Goal: Transaction & Acquisition: Purchase product/service

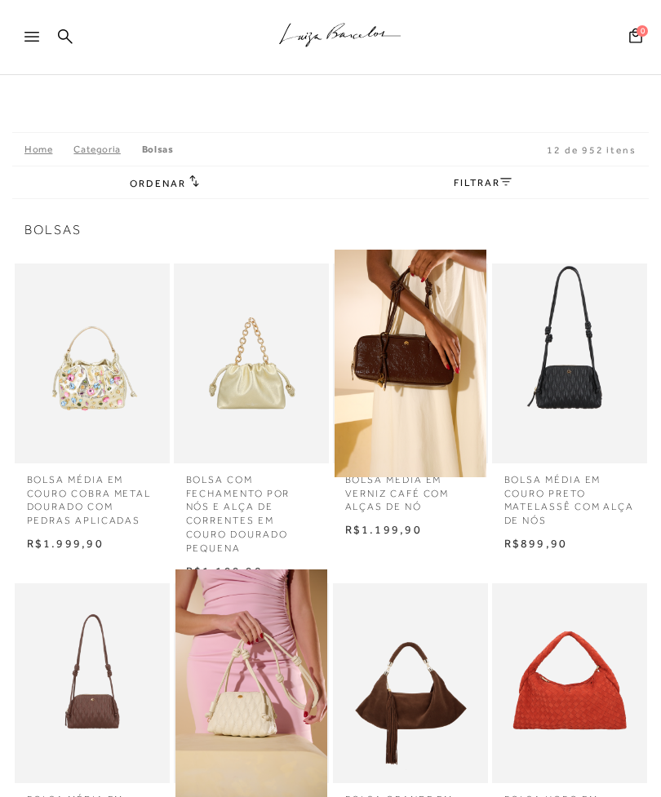
click at [508, 187] on link "FILTRAR" at bounding box center [481, 182] width 57 height 11
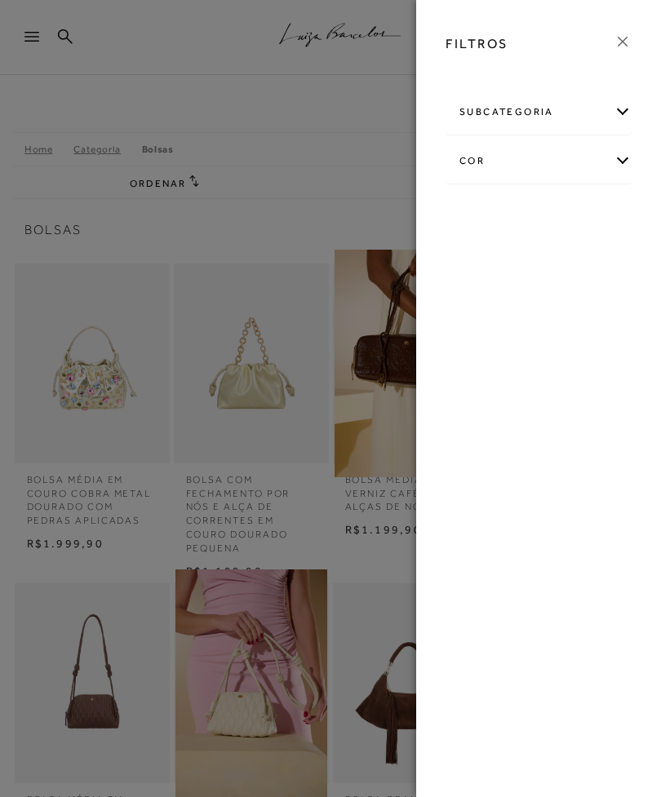
click at [624, 107] on div "subcategoria" at bounding box center [538, 112] width 184 height 43
click at [507, 183] on span "Tamanho" at bounding box center [495, 181] width 41 height 12
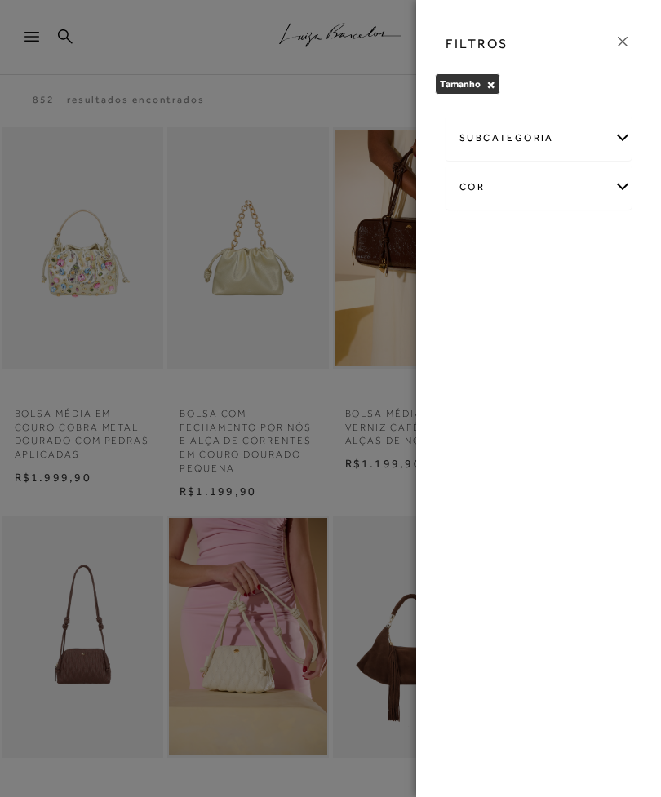
click at [493, 82] on button "×" at bounding box center [490, 84] width 9 height 11
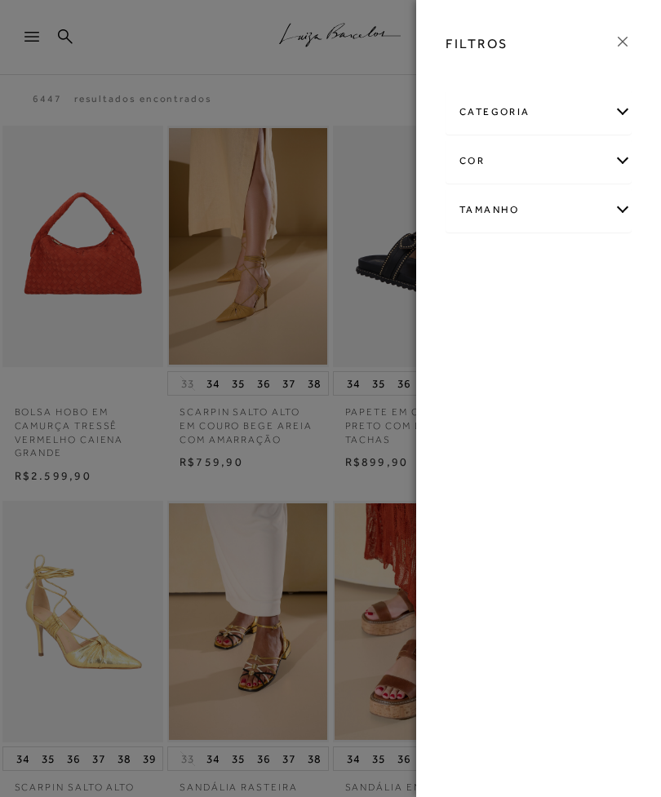
click at [621, 213] on div "Tamanho" at bounding box center [538, 209] width 184 height 43
click at [365, 476] on div at bounding box center [330, 398] width 661 height 797
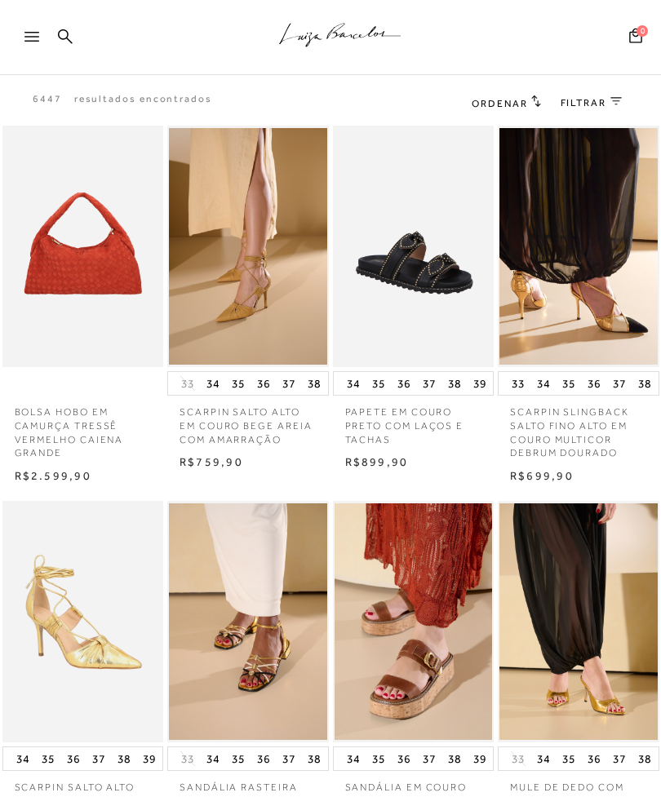
click at [29, 45] on div at bounding box center [38, 41] width 29 height 24
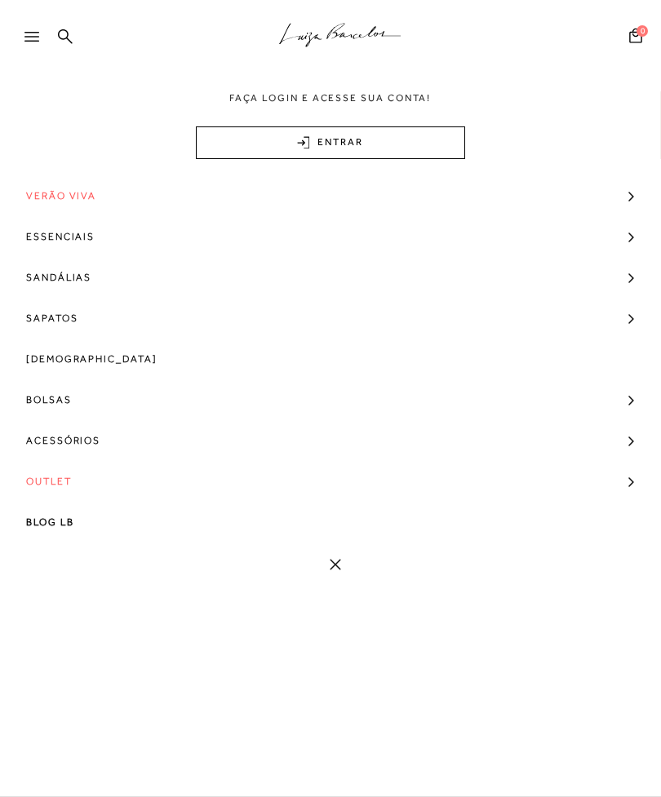
click at [64, 400] on span "Bolsas" at bounding box center [49, 399] width 46 height 41
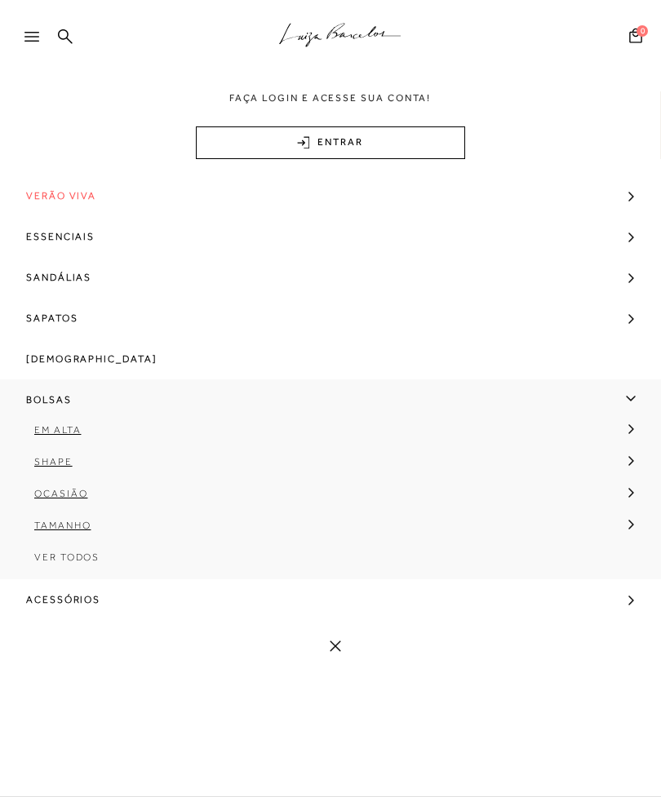
click at [77, 529] on span "Tamanho" at bounding box center [62, 524] width 56 height 11
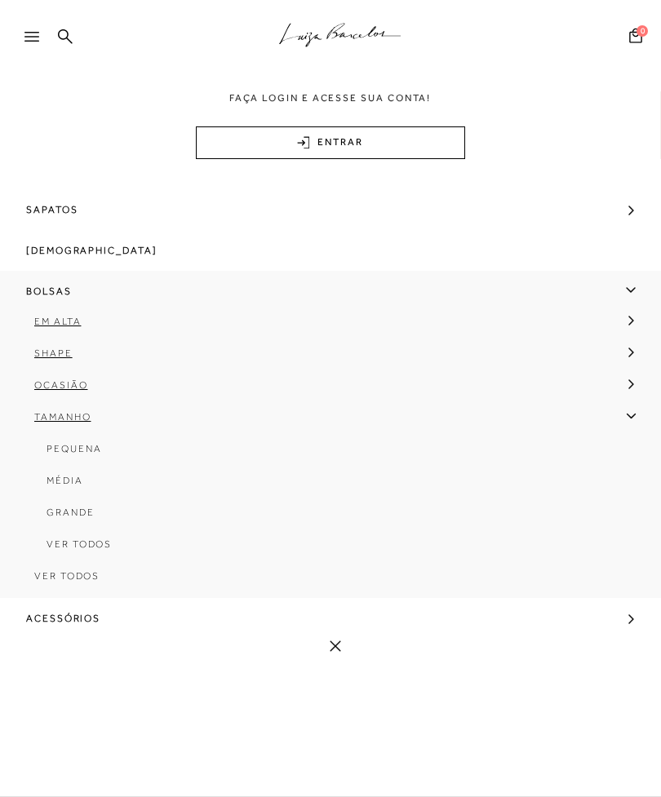
scroll to position [119, 0]
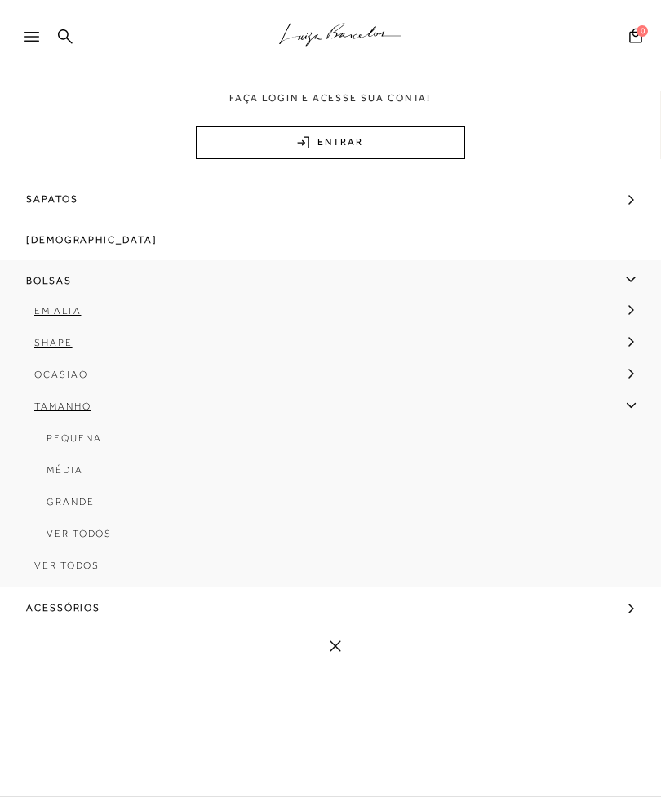
click at [71, 475] on span "Média" at bounding box center [64, 469] width 37 height 11
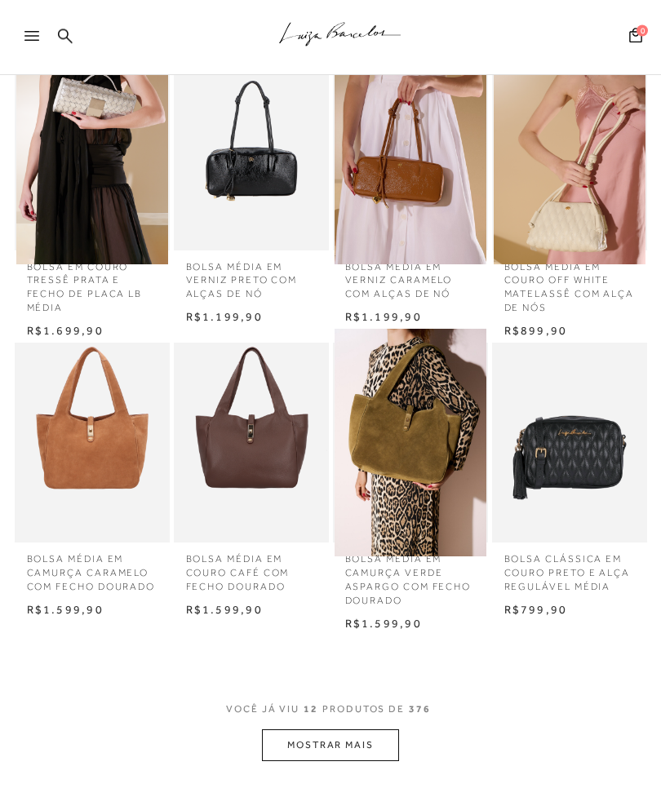
scroll to position [508, 0]
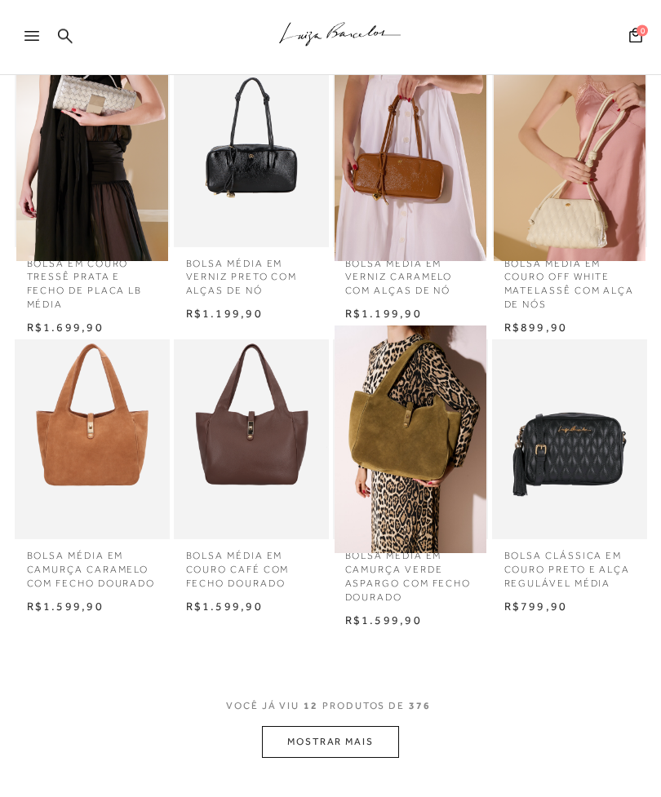
click at [374, 735] on button "MOSTRAR MAIS" at bounding box center [330, 743] width 137 height 32
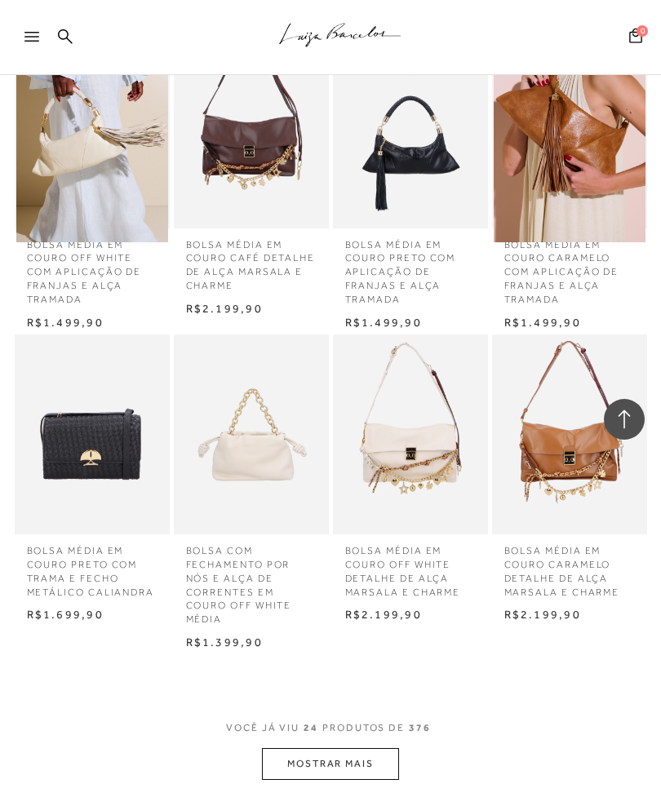
scroll to position [1459, 0]
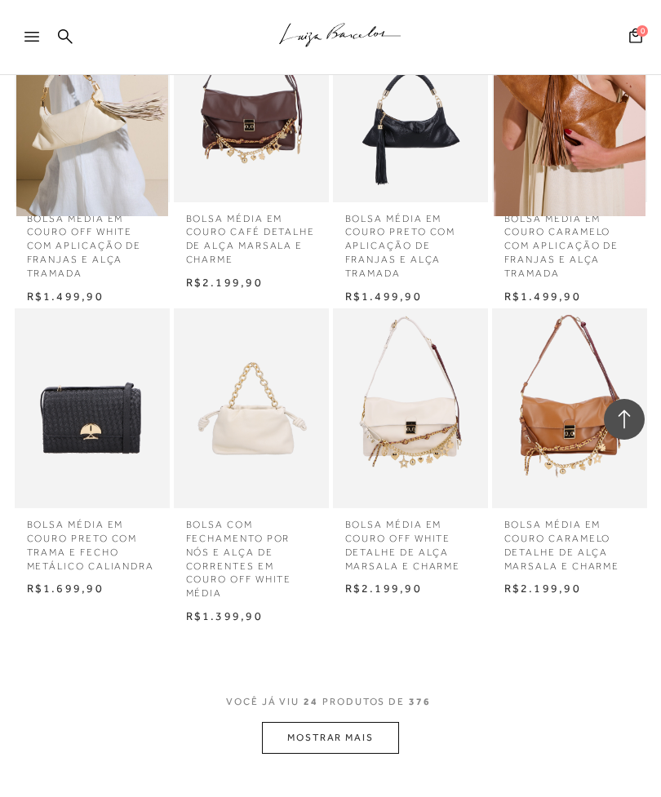
click at [374, 727] on button "MOSTRAR MAIS" at bounding box center [330, 738] width 137 height 32
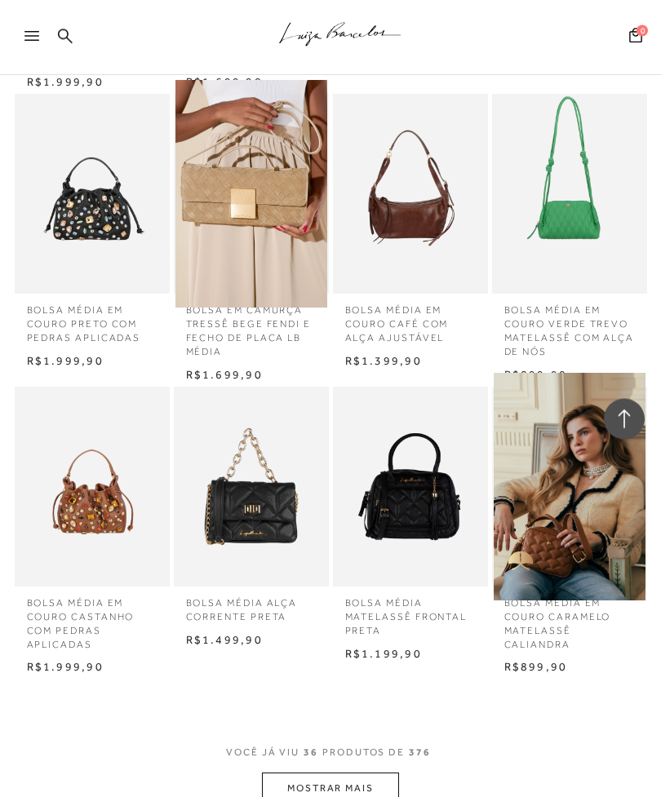
scroll to position [2334, 0]
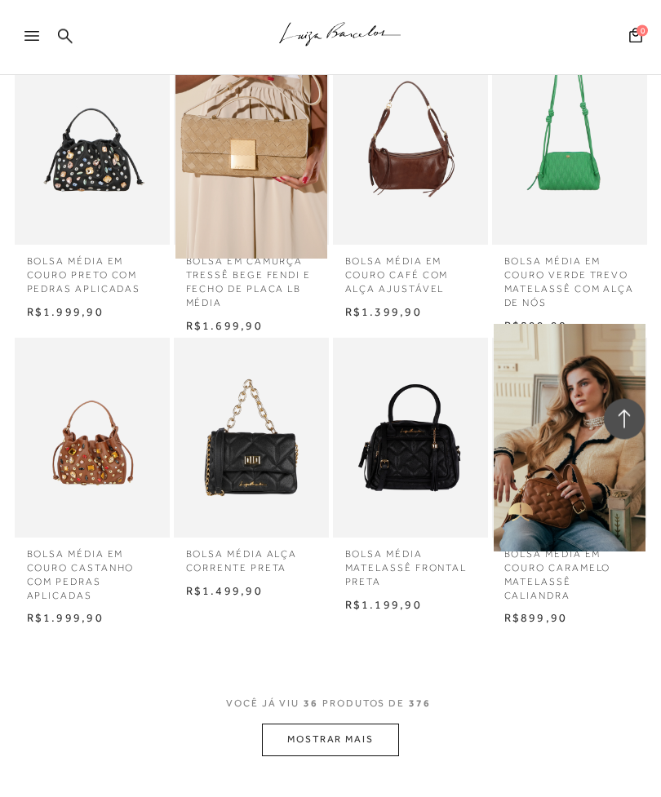
click at [387, 724] on button "MOSTRAR MAIS" at bounding box center [330, 740] width 137 height 32
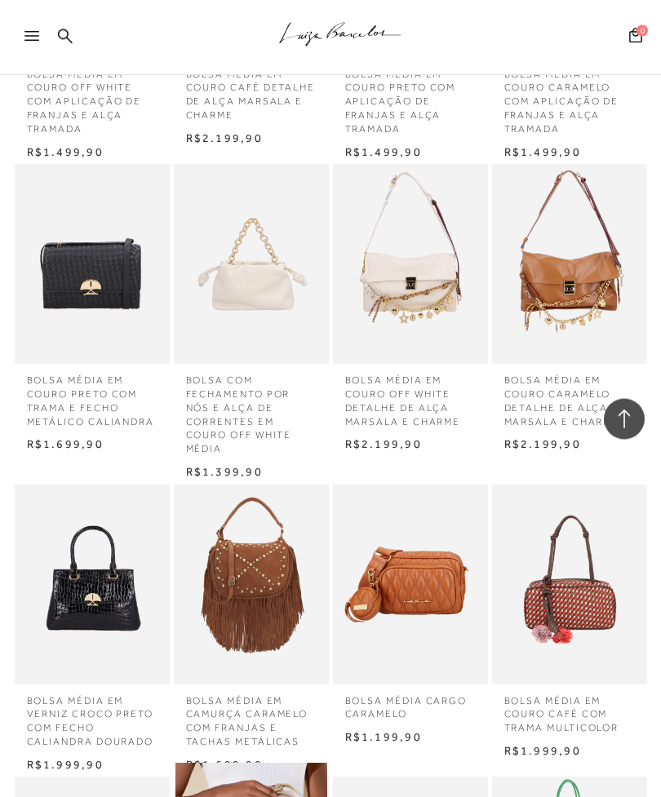
scroll to position [1450, 0]
